Goal: Task Accomplishment & Management: Complete application form

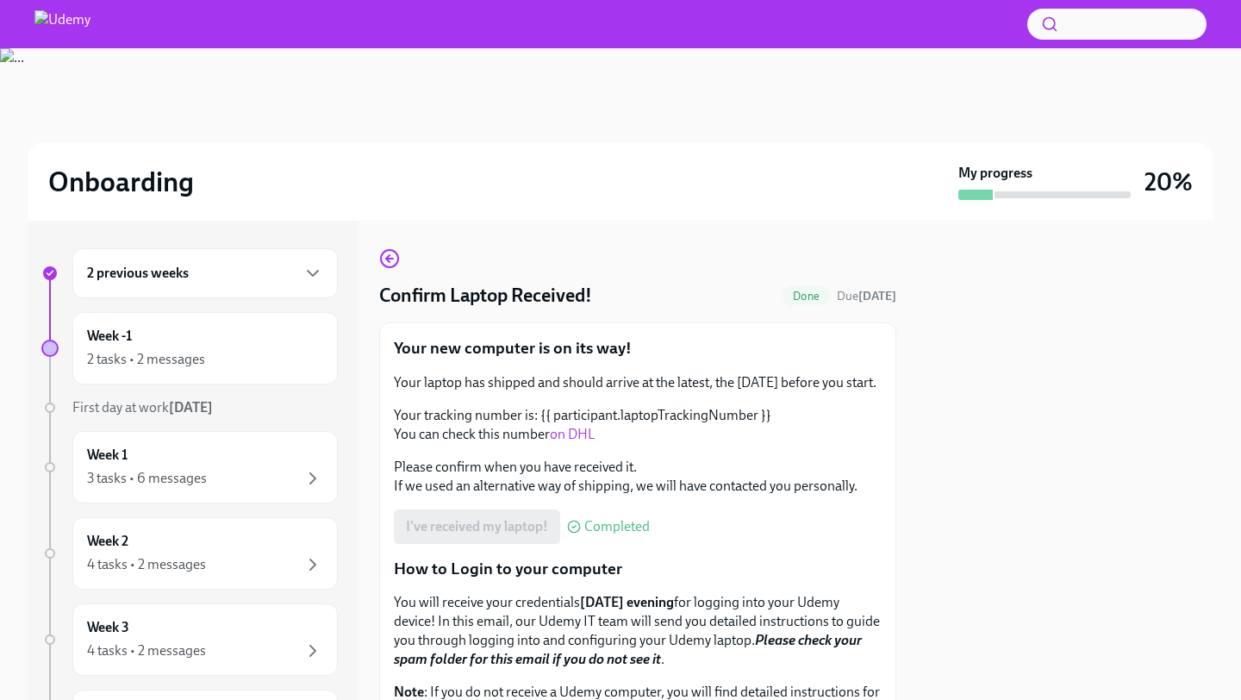
click at [188, 270] on h6 "2 previous weeks" at bounding box center [138, 273] width 102 height 19
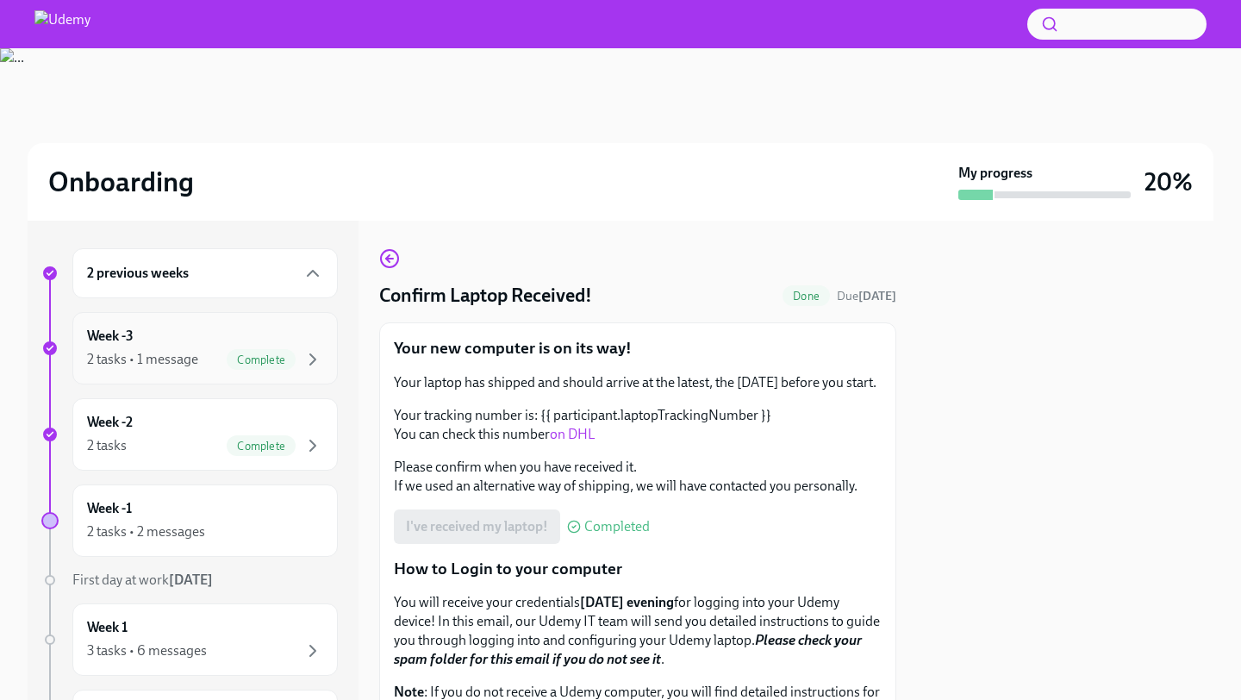
click at [232, 357] on span "Complete" at bounding box center [261, 359] width 69 height 13
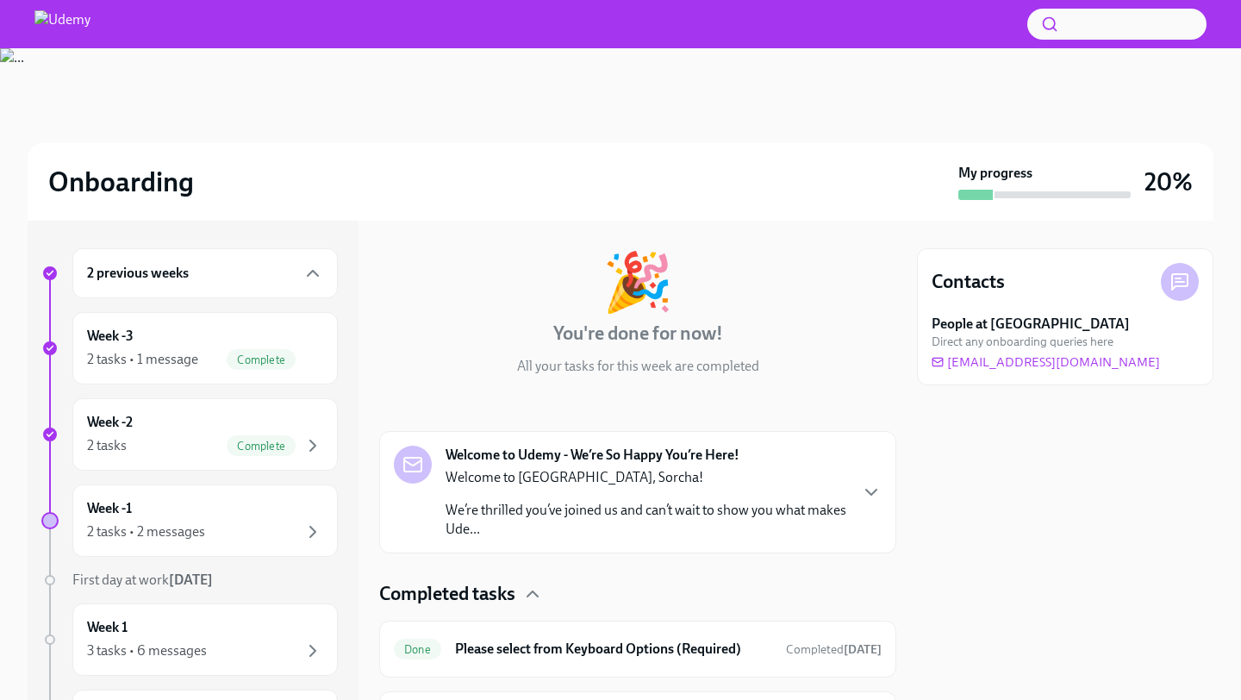
scroll to position [178, 0]
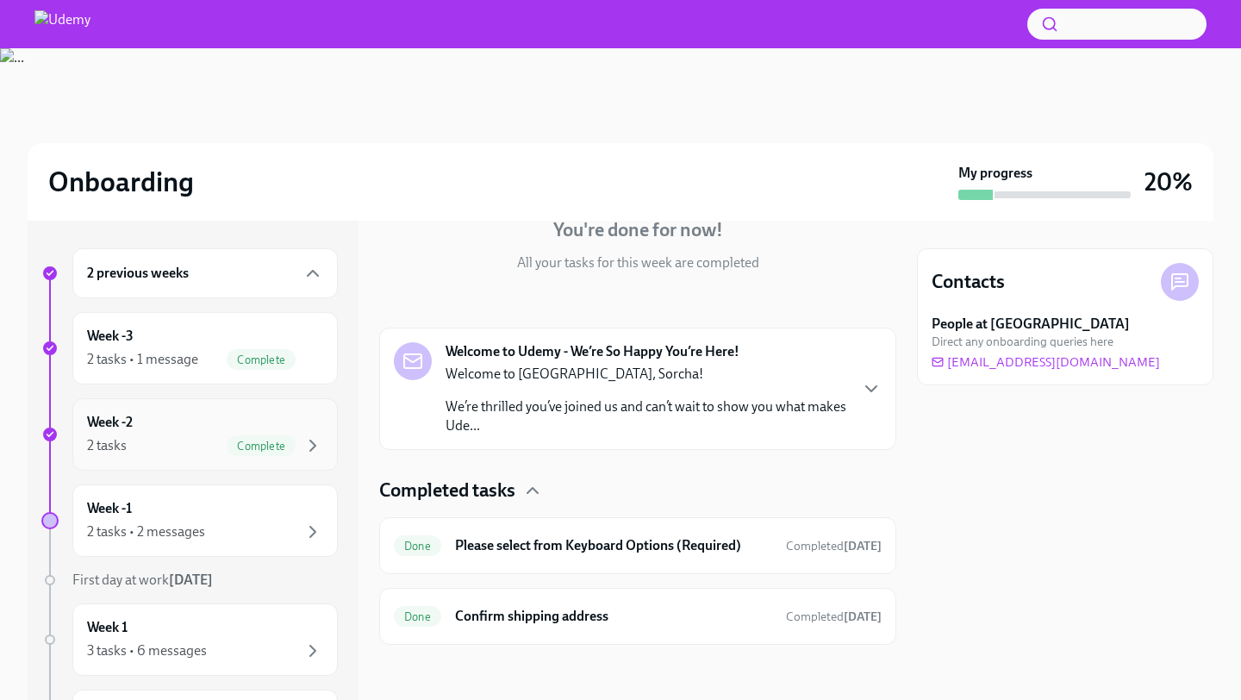
click at [241, 442] on span "Complete" at bounding box center [261, 446] width 69 height 13
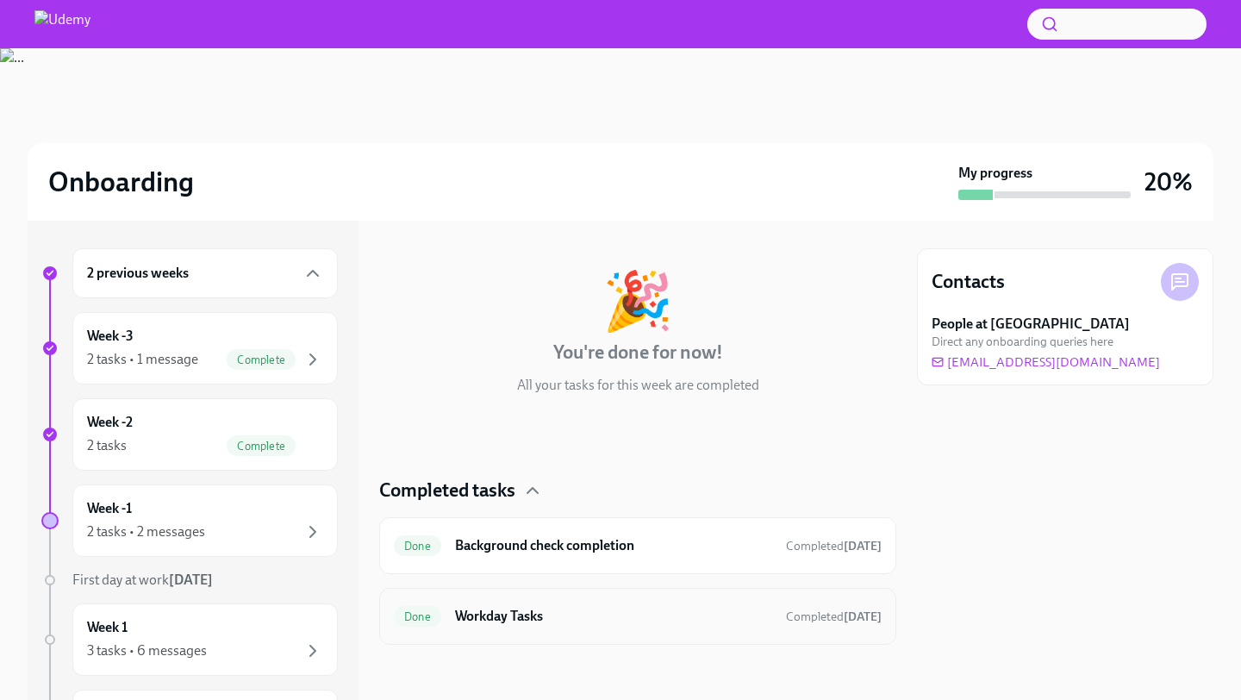
click at [500, 613] on h6 "Workday Tasks" at bounding box center [613, 616] width 317 height 19
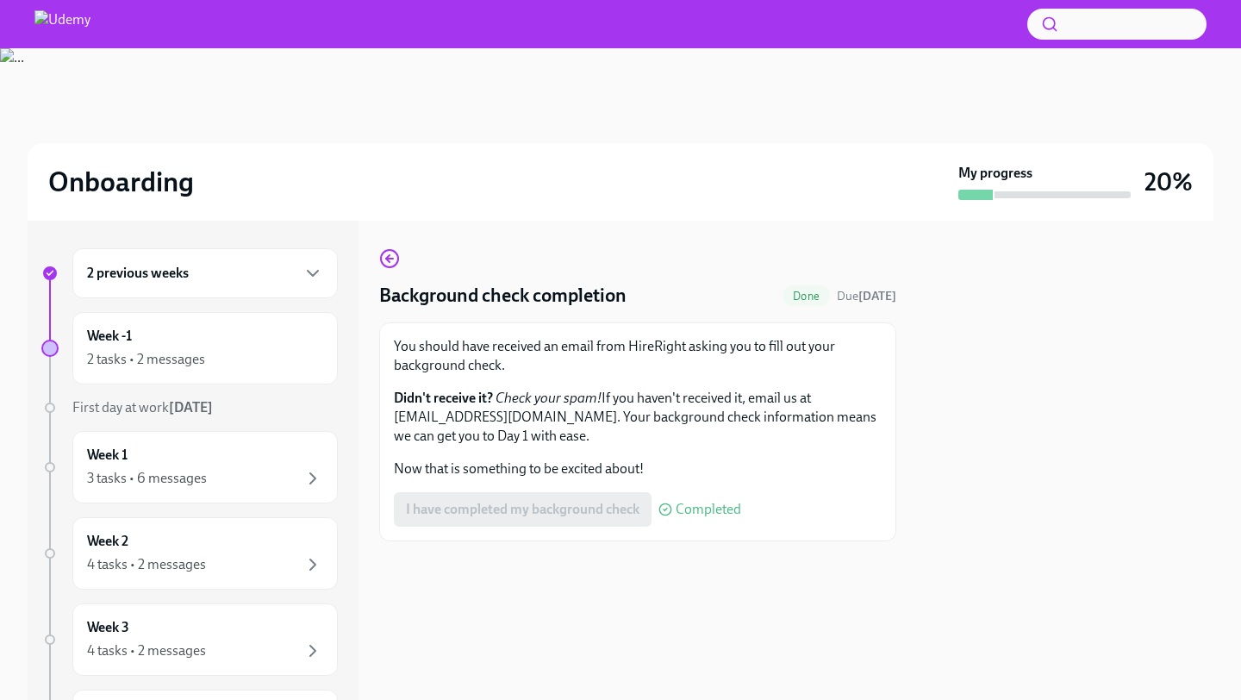
click at [198, 282] on div "2 previous weeks" at bounding box center [205, 273] width 236 height 21
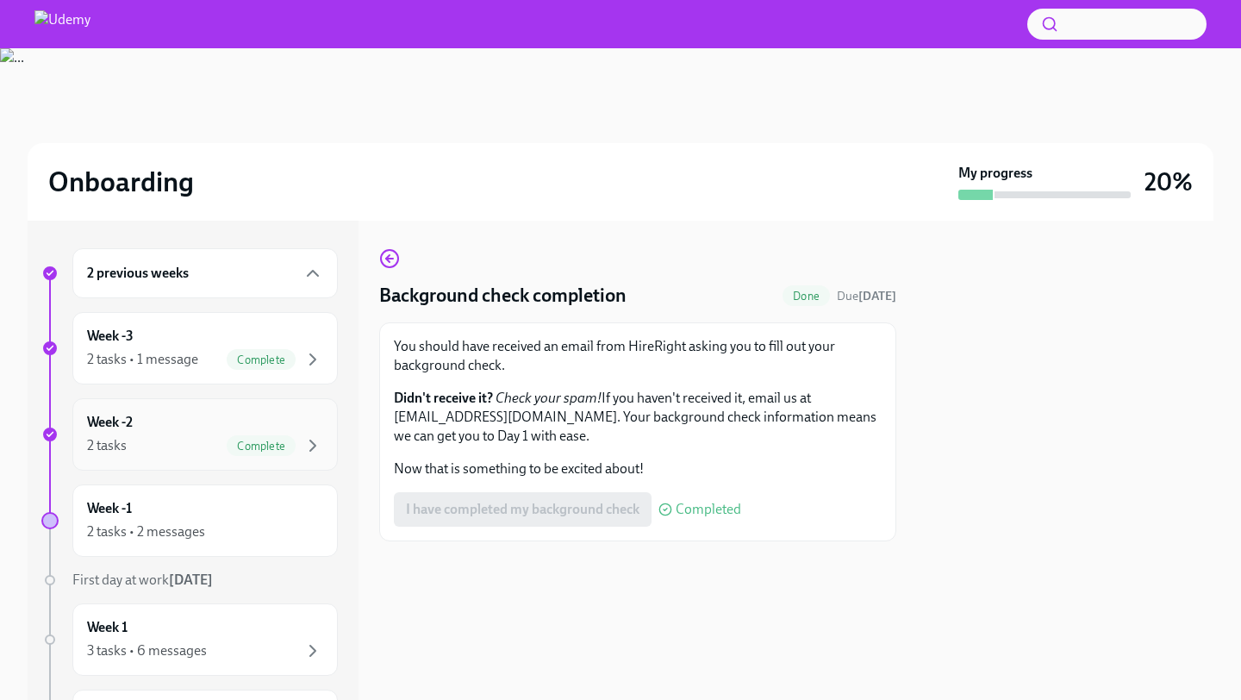
click at [193, 409] on div "Week -2 2 tasks Complete" at bounding box center [204, 434] width 265 height 72
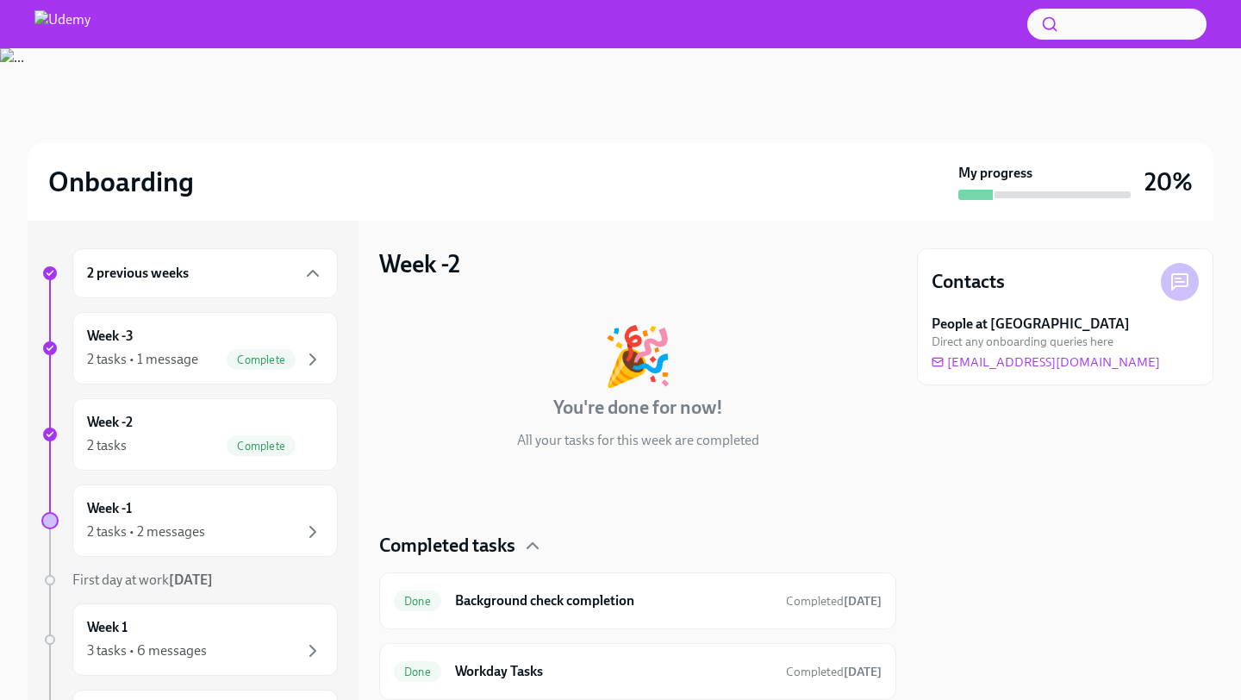
scroll to position [55, 0]
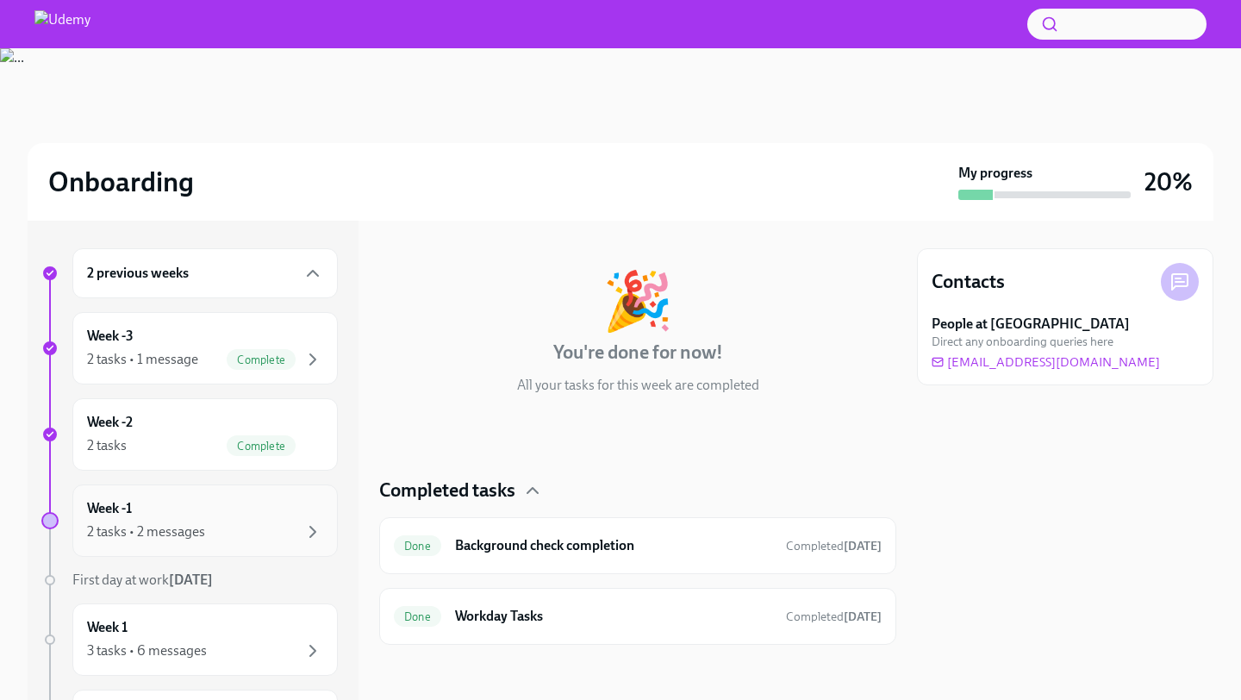
click at [200, 515] on div "Week -1 2 tasks • 2 messages" at bounding box center [205, 520] width 236 height 43
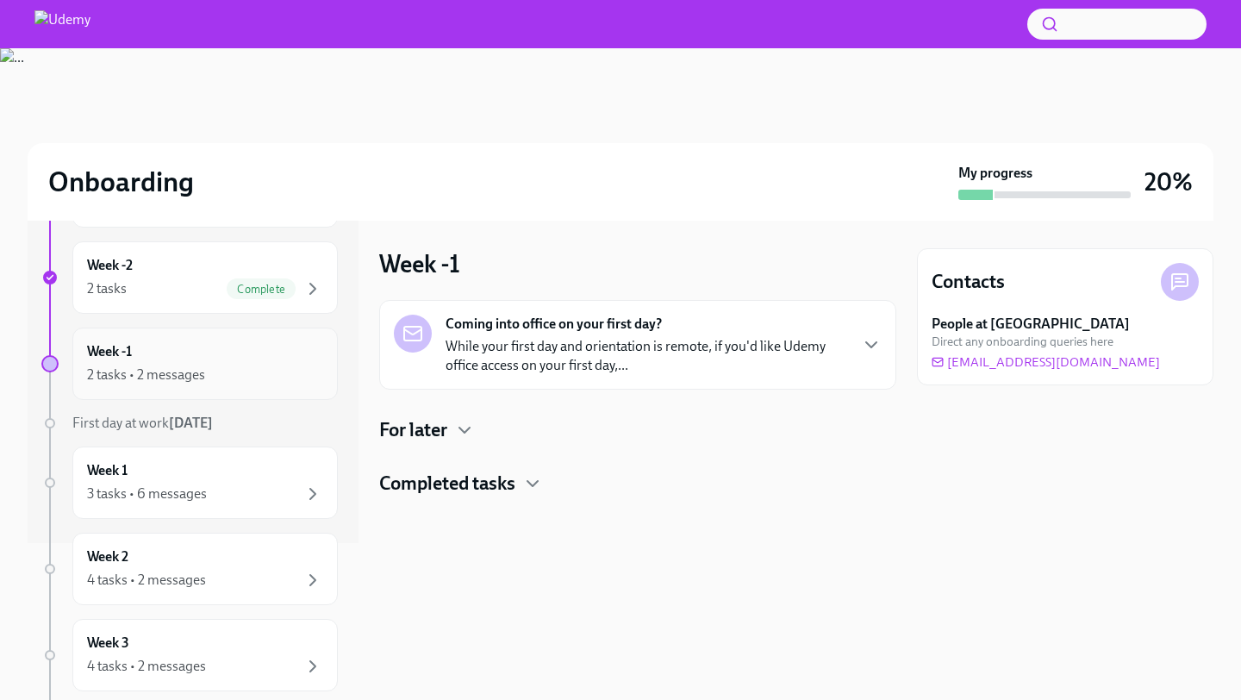
scroll to position [352, 0]
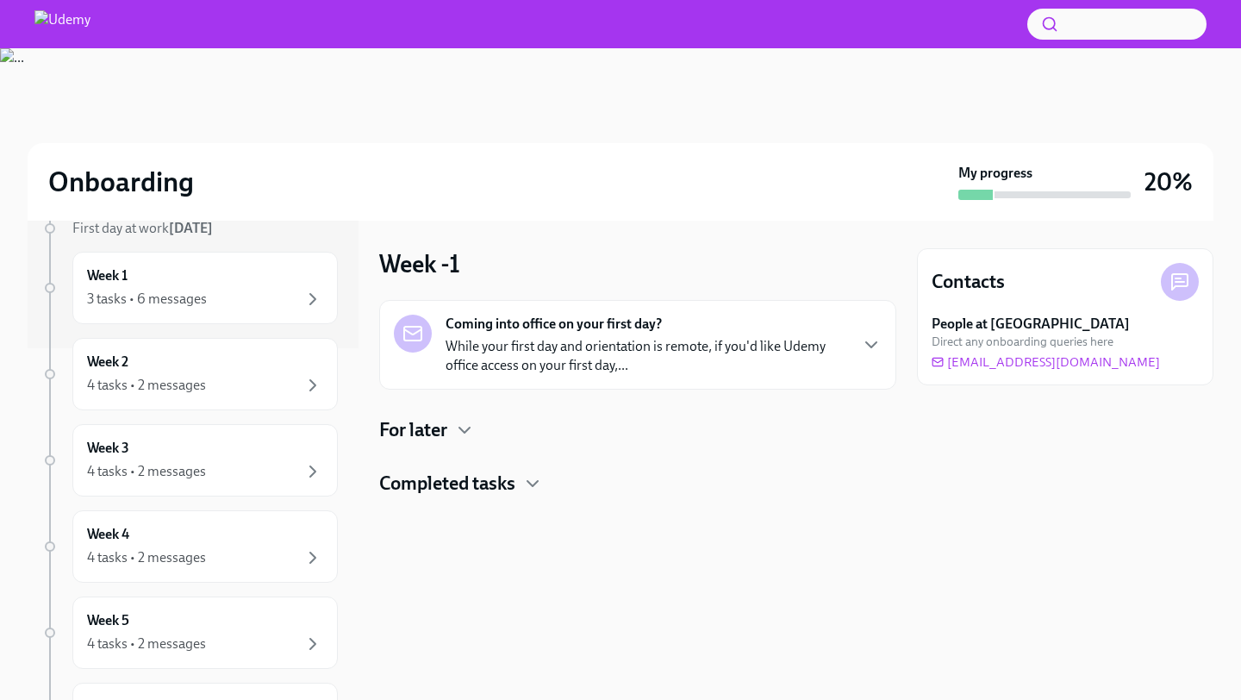
click at [412, 435] on h4 "For later" at bounding box center [413, 430] width 68 height 26
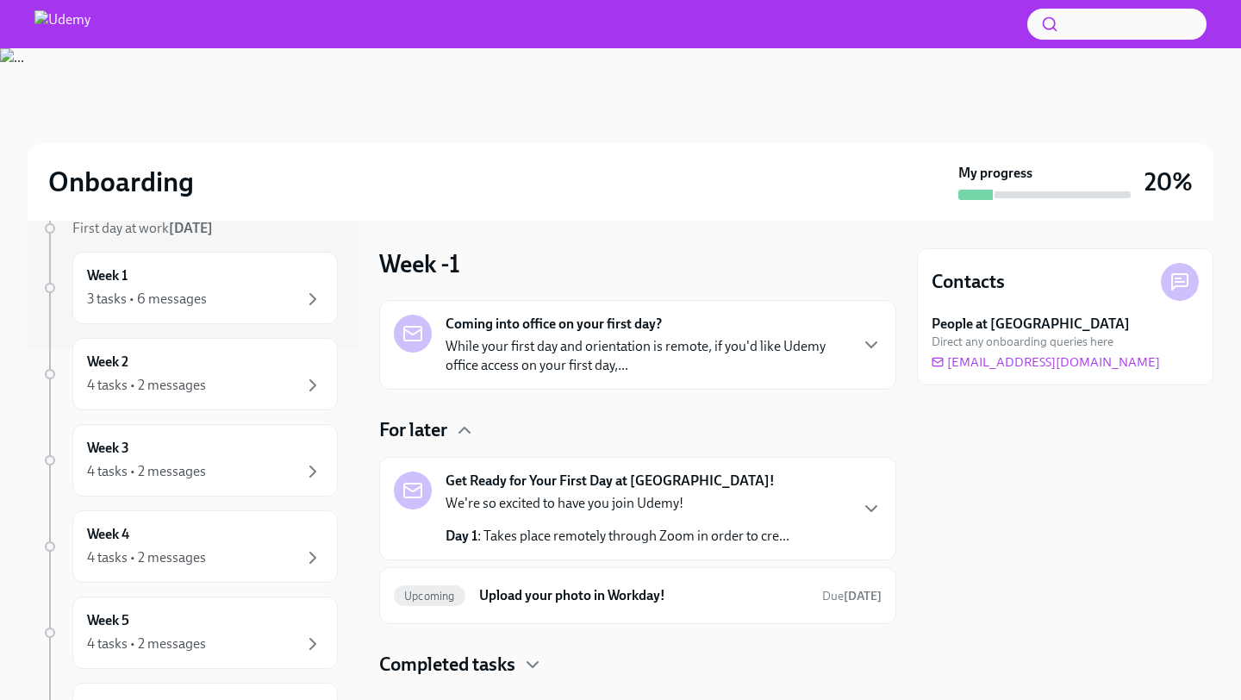
scroll to position [33, 0]
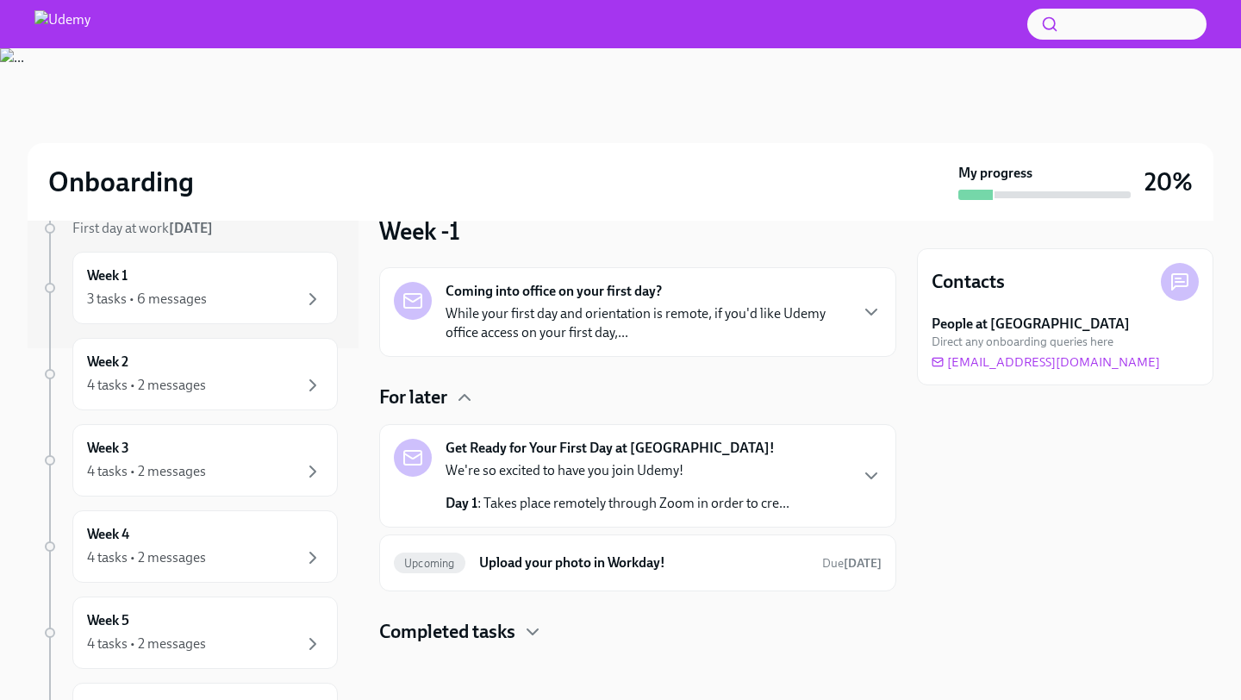
click at [496, 645] on div at bounding box center [637, 672] width 517 height 55
click at [515, 635] on h4 "Completed tasks" at bounding box center [447, 632] width 136 height 26
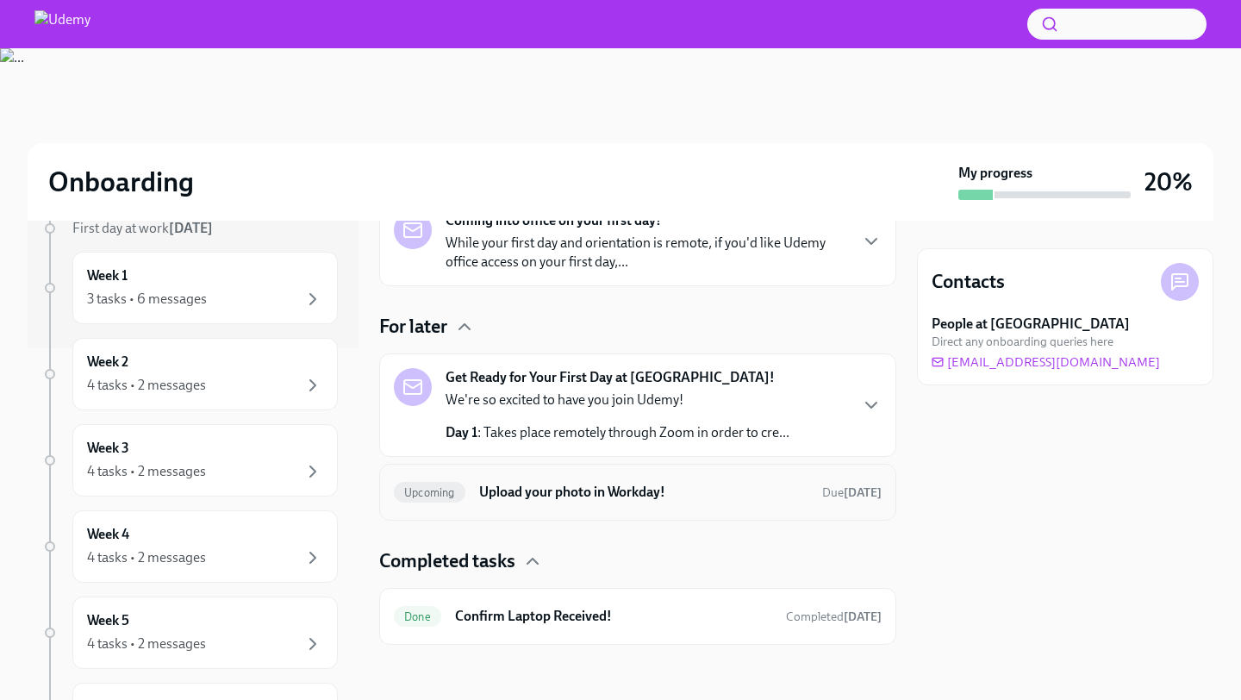
scroll to position [0, 0]
